Goal: Check status: Check status

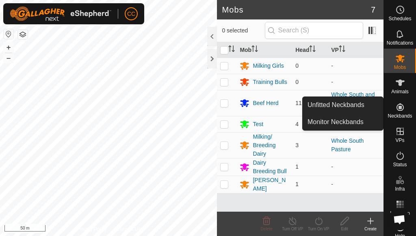
click at [394, 117] on span "Neckbands" at bounding box center [400, 116] width 24 height 5
click at [396, 108] on icon at bounding box center [399, 107] width 7 height 7
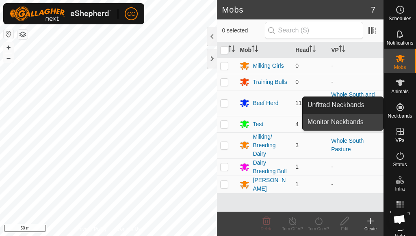
click at [326, 122] on link "Monitor Neckbands" at bounding box center [343, 122] width 80 height 16
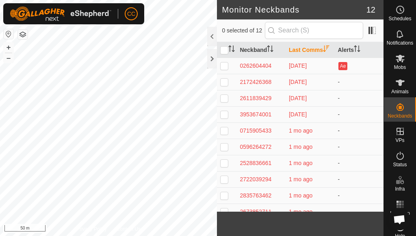
click at [250, 139] on td "0715905433" at bounding box center [260, 131] width 49 height 16
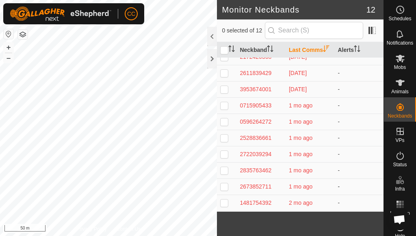
scroll to position [49, 0]
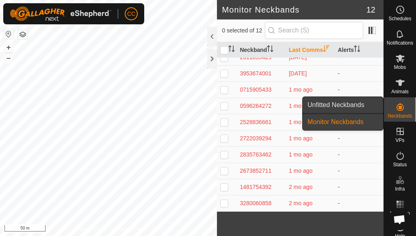
click at [347, 107] on link "Unfitted Neckbands" at bounding box center [343, 105] width 80 height 16
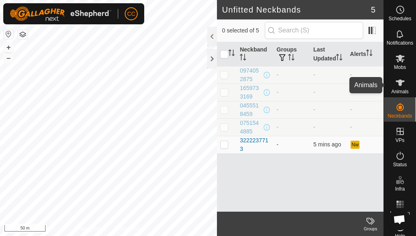
click at [397, 87] on icon at bounding box center [400, 83] width 10 height 10
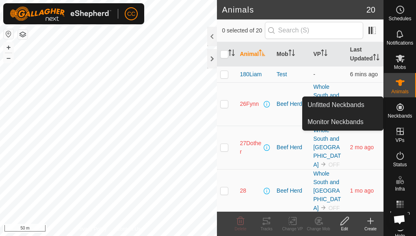
click at [396, 114] on span "Neckbands" at bounding box center [400, 116] width 24 height 5
click at [399, 112] on icon at bounding box center [400, 107] width 10 height 10
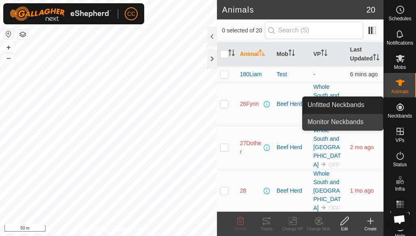
click at [352, 122] on link "Monitor Neckbands" at bounding box center [343, 122] width 80 height 16
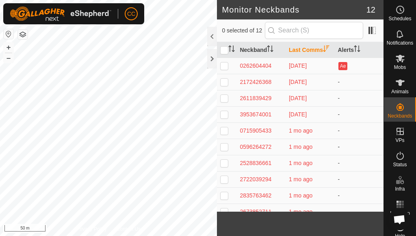
click at [294, 155] on td "1 mo ago" at bounding box center [310, 147] width 49 height 16
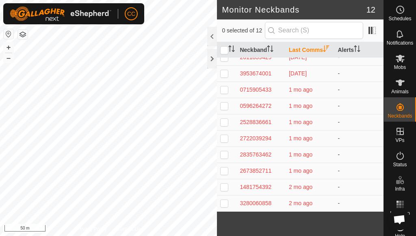
scroll to position [50, 0]
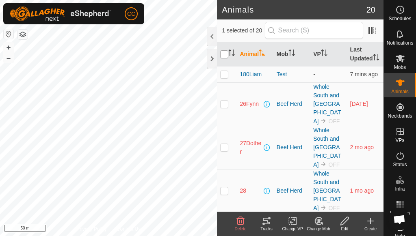
click at [222, 57] on input "checkbox" at bounding box center [224, 54] width 8 height 8
checkbox input "true"
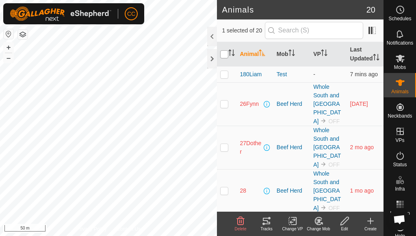
checkbox input "true"
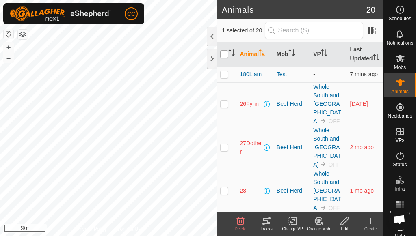
checkbox input "true"
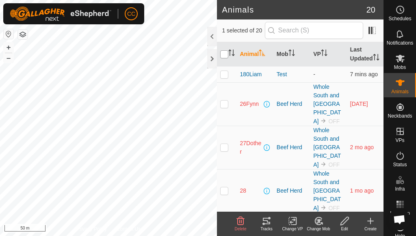
checkbox input "true"
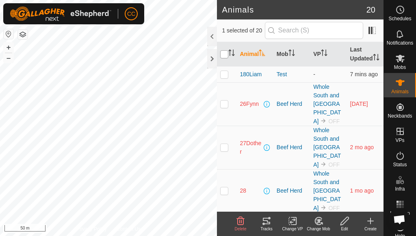
checkbox input "true"
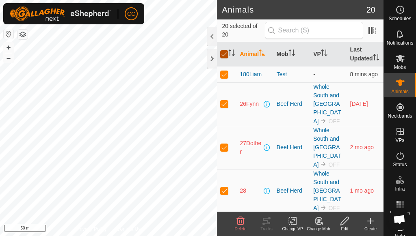
click at [223, 57] on input "checkbox" at bounding box center [224, 54] width 8 height 8
checkbox input "false"
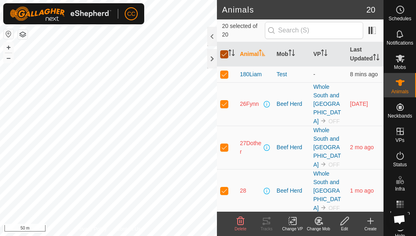
checkbox input "false"
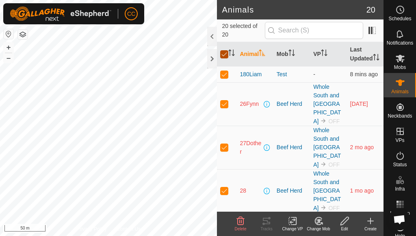
checkbox input "false"
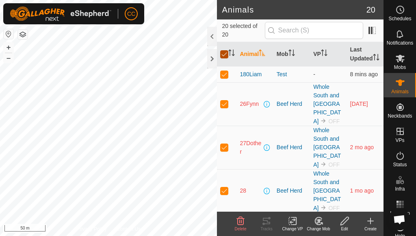
checkbox input "false"
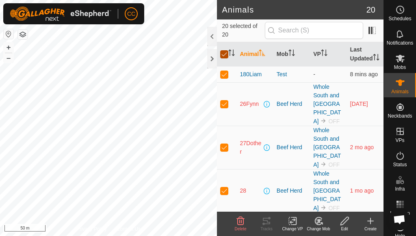
checkbox input "false"
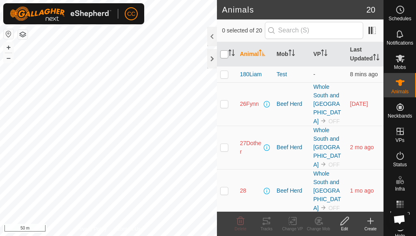
click at [223, 57] on input "checkbox" at bounding box center [224, 54] width 8 height 8
checkbox input "true"
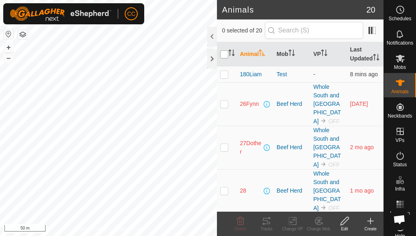
checkbox input "true"
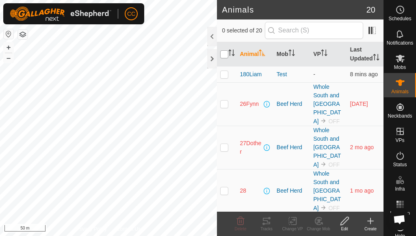
checkbox input "true"
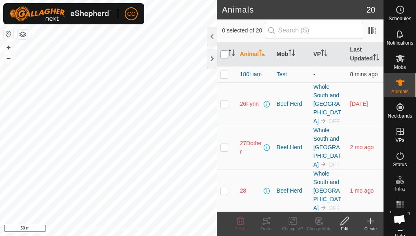
checkbox input "true"
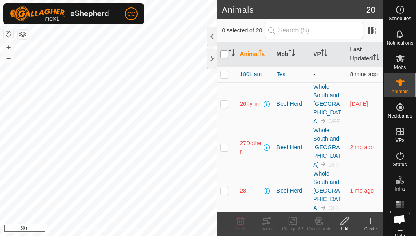
checkbox input "true"
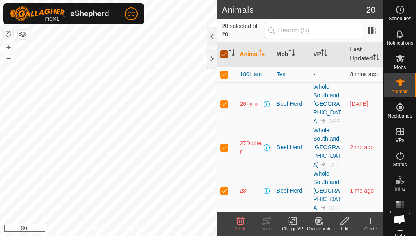
click at [223, 57] on input "checkbox" at bounding box center [224, 54] width 8 height 8
checkbox input "false"
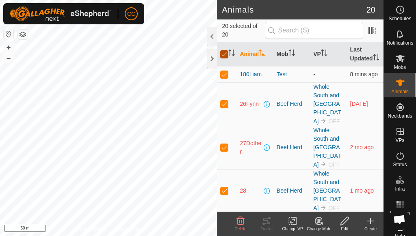
checkbox input "false"
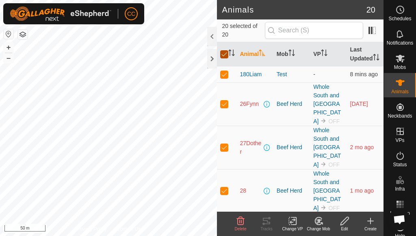
checkbox input "false"
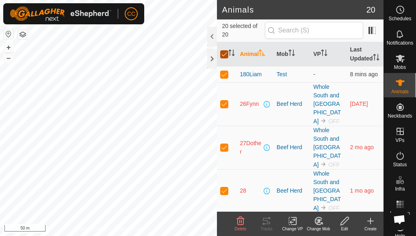
checkbox input "false"
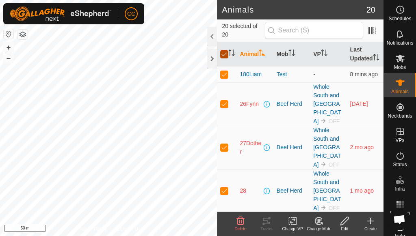
checkbox input "false"
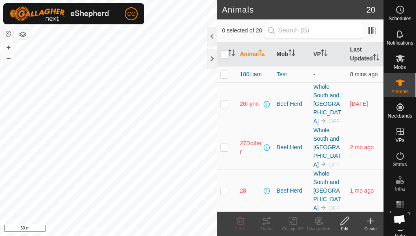
click at [213, 38] on div at bounding box center [212, 36] width 10 height 19
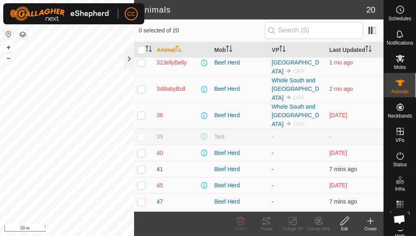
scroll to position [187, 0]
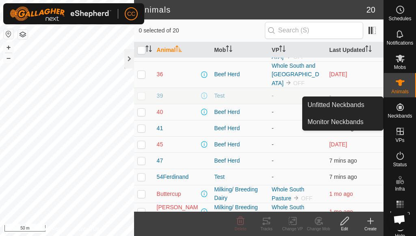
click at [395, 112] on icon at bounding box center [400, 107] width 10 height 10
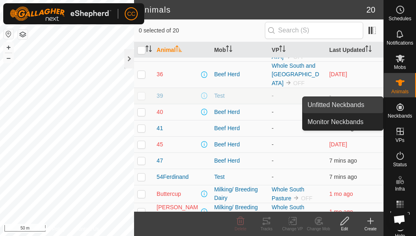
click at [367, 106] on link "Unfitted Neckbands" at bounding box center [343, 105] width 80 height 16
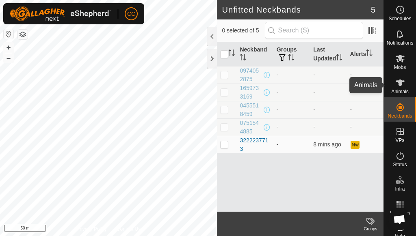
click at [398, 87] on icon at bounding box center [400, 83] width 10 height 10
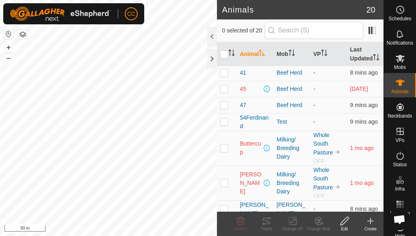
scroll to position [387, 0]
